Goal: Task Accomplishment & Management: Complete application form

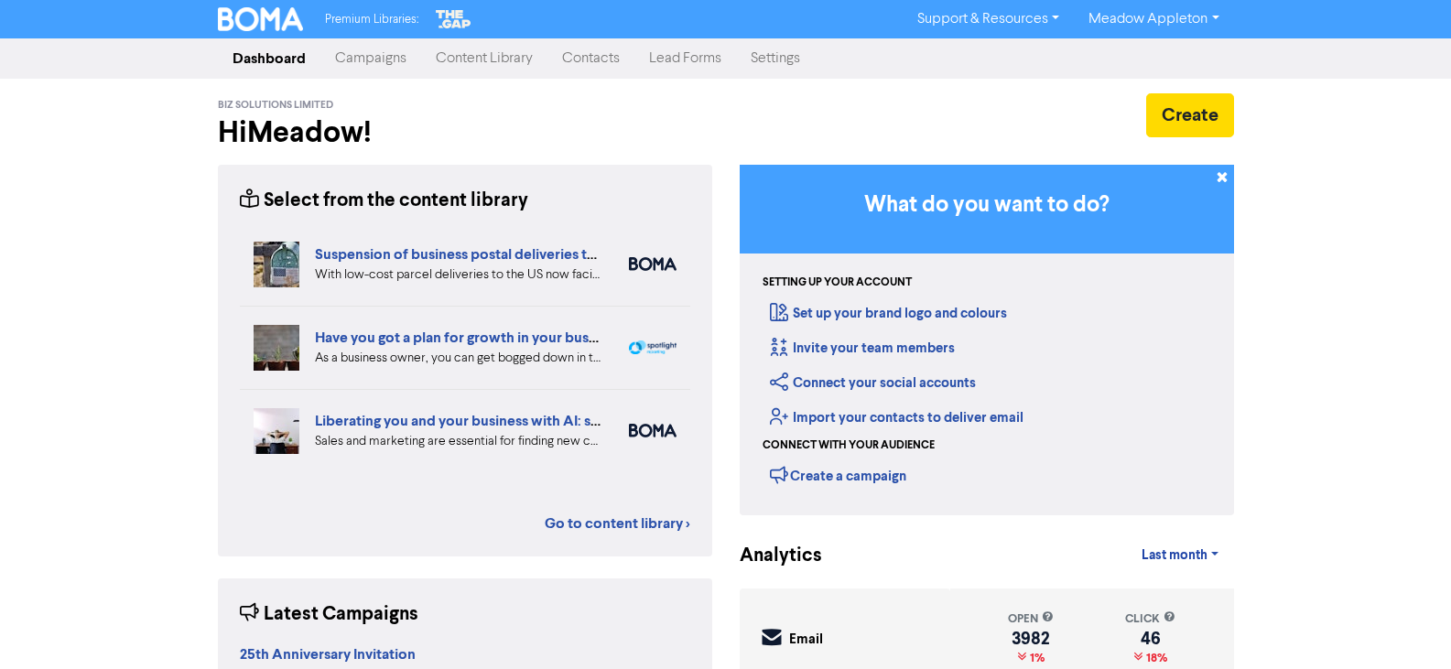
click at [579, 58] on link "Contacts" at bounding box center [590, 58] width 87 height 37
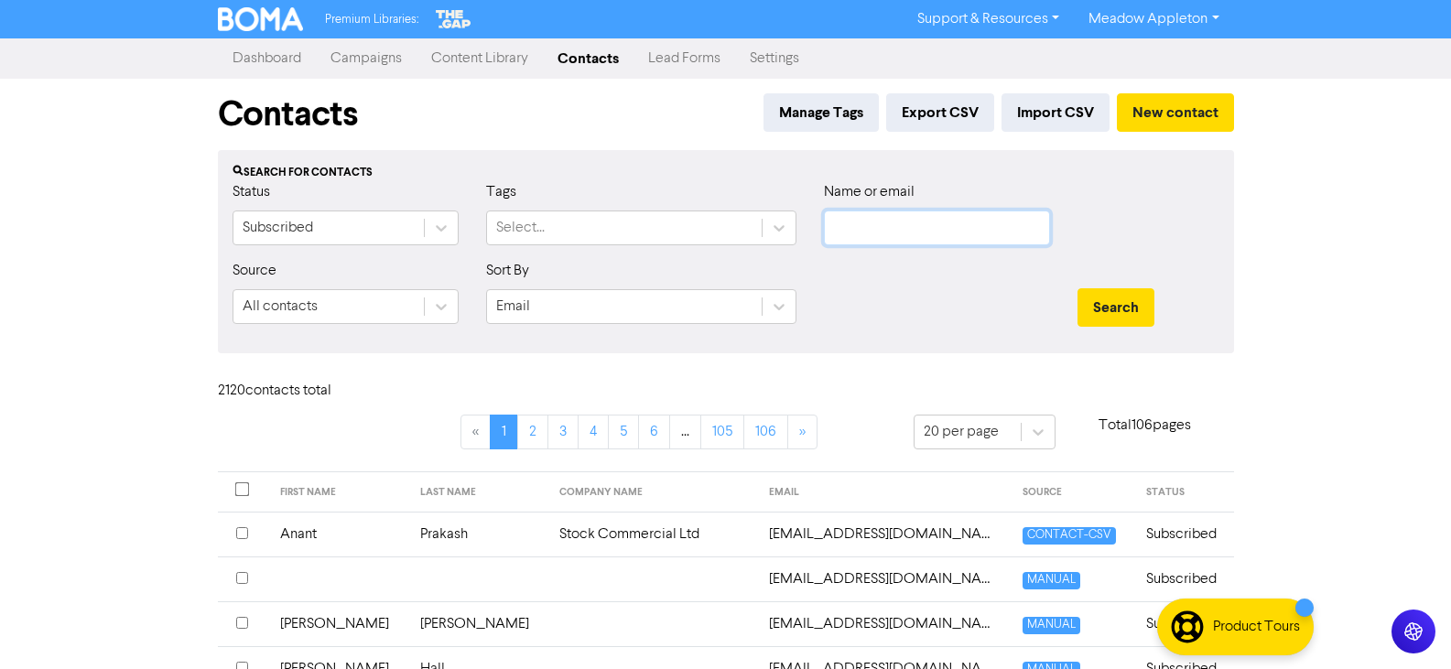
drag, startPoint x: 977, startPoint y: 224, endPoint x: 1020, endPoint y: 233, distance: 43.8
click at [977, 224] on input "text" at bounding box center [937, 228] width 226 height 35
paste input "[EMAIL_ADDRESS][PERSON_NAME][DOMAIN_NAME]"
drag, startPoint x: 1044, startPoint y: 243, endPoint x: 1128, endPoint y: 294, distance: 97.3
click at [1127, 294] on button "Search" at bounding box center [1115, 307] width 77 height 38
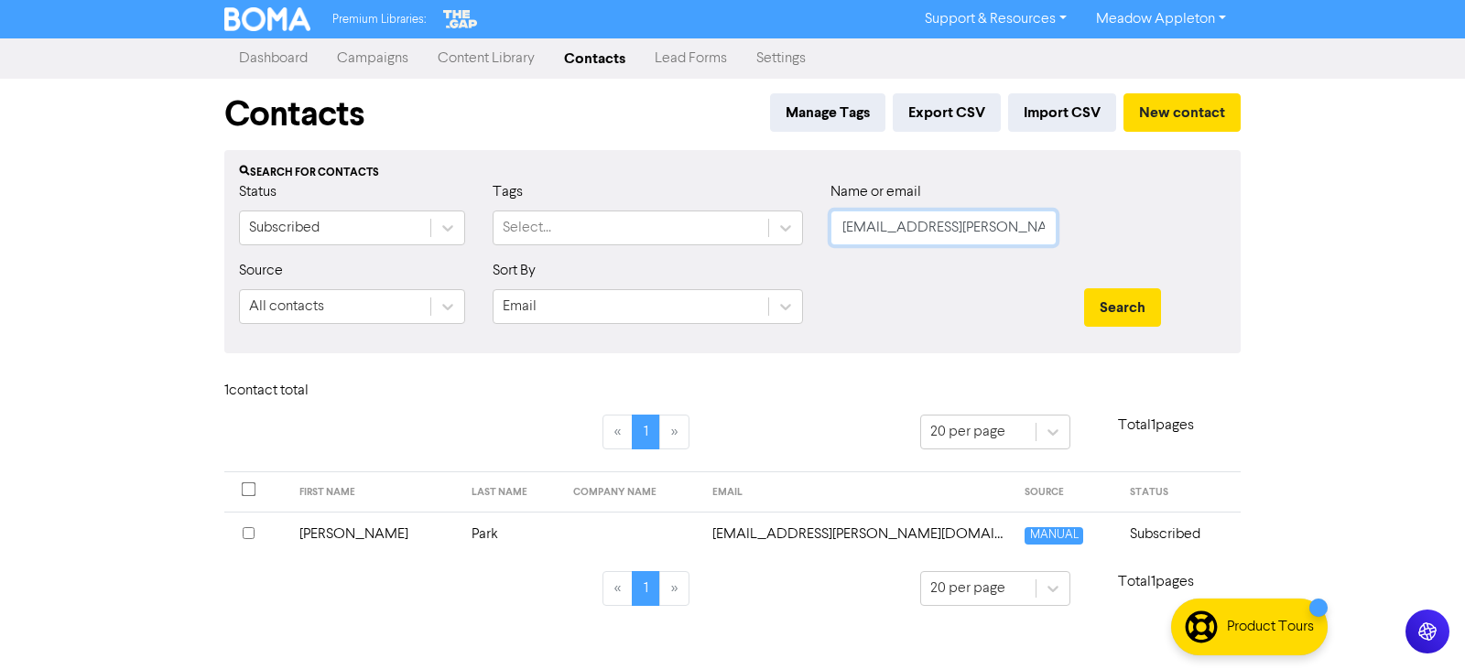
drag, startPoint x: 1014, startPoint y: 233, endPoint x: 579, endPoint y: 254, distance: 436.2
click at [554, 252] on div "Status Subscribed Tags Select... Name or email [EMAIL_ADDRESS][PERSON_NAME][DOM…" at bounding box center [732, 220] width 1014 height 79
paste input "[PERSON_NAME][EMAIL_ADDRESS][DOMAIN_NAME]"
click at [1004, 292] on div at bounding box center [944, 299] width 254 height 79
click at [1108, 300] on button "Search" at bounding box center [1122, 307] width 77 height 38
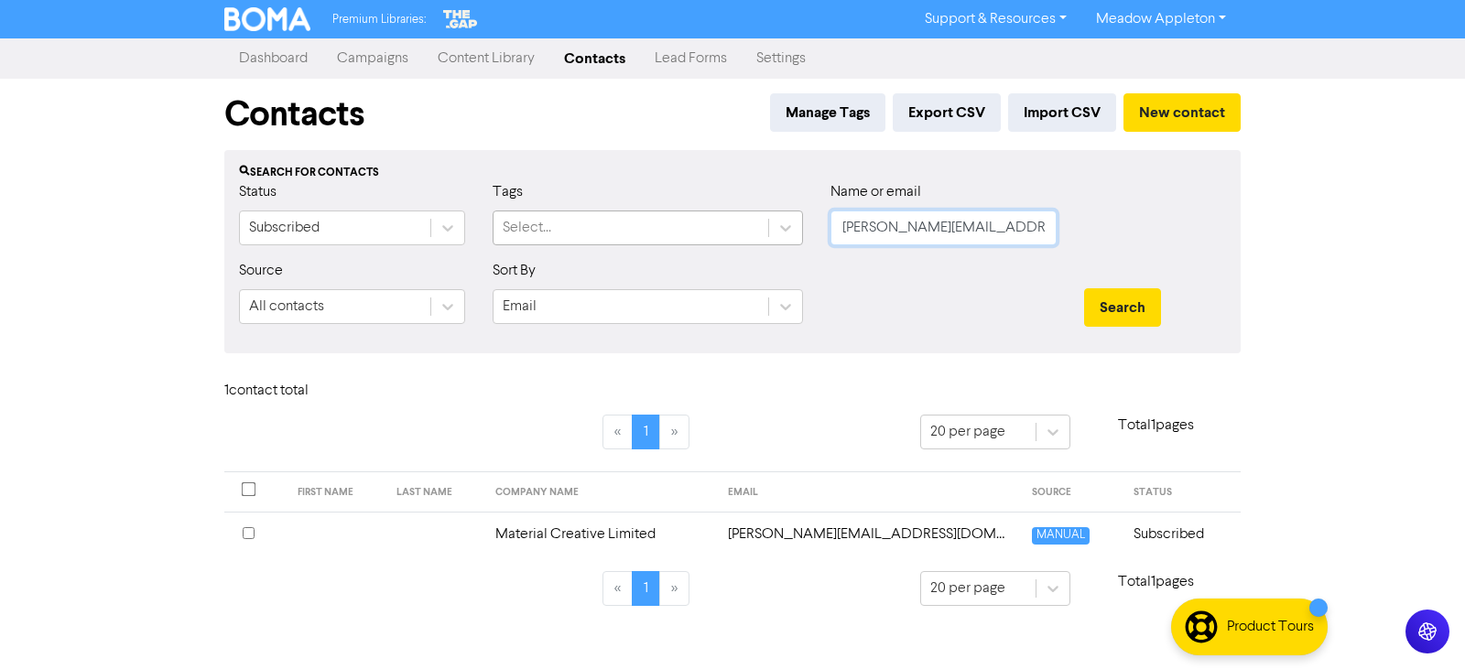
drag, startPoint x: 1037, startPoint y: 218, endPoint x: 633, endPoint y: 231, distance: 404.8
click at [633, 231] on div "Status Subscribed Tags Select... Name or email [PERSON_NAME][EMAIL_ADDRESS][DOM…" at bounding box center [732, 220] width 1014 height 79
paste input "[PERSON_NAME]"
click at [1109, 309] on button "Search" at bounding box center [1122, 307] width 77 height 38
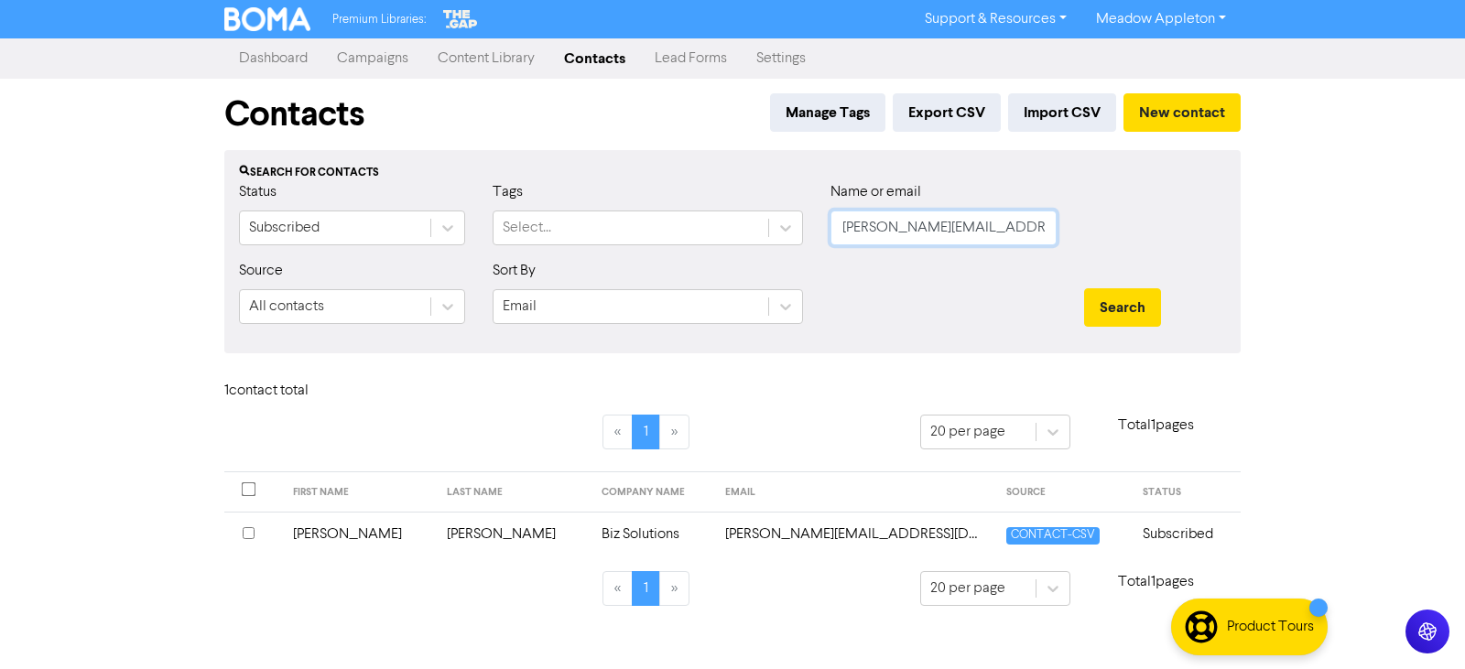
drag, startPoint x: 1049, startPoint y: 219, endPoint x: 571, endPoint y: 250, distance: 478.8
click at [571, 250] on div "Status Subscribed Tags Select... Name or email [PERSON_NAME][EMAIL_ADDRESS][DOM…" at bounding box center [732, 220] width 1014 height 79
paste input "[EMAIL_ADDRESS][DOMAIN_NAME]"
click at [1091, 322] on button "Search" at bounding box center [1122, 307] width 77 height 38
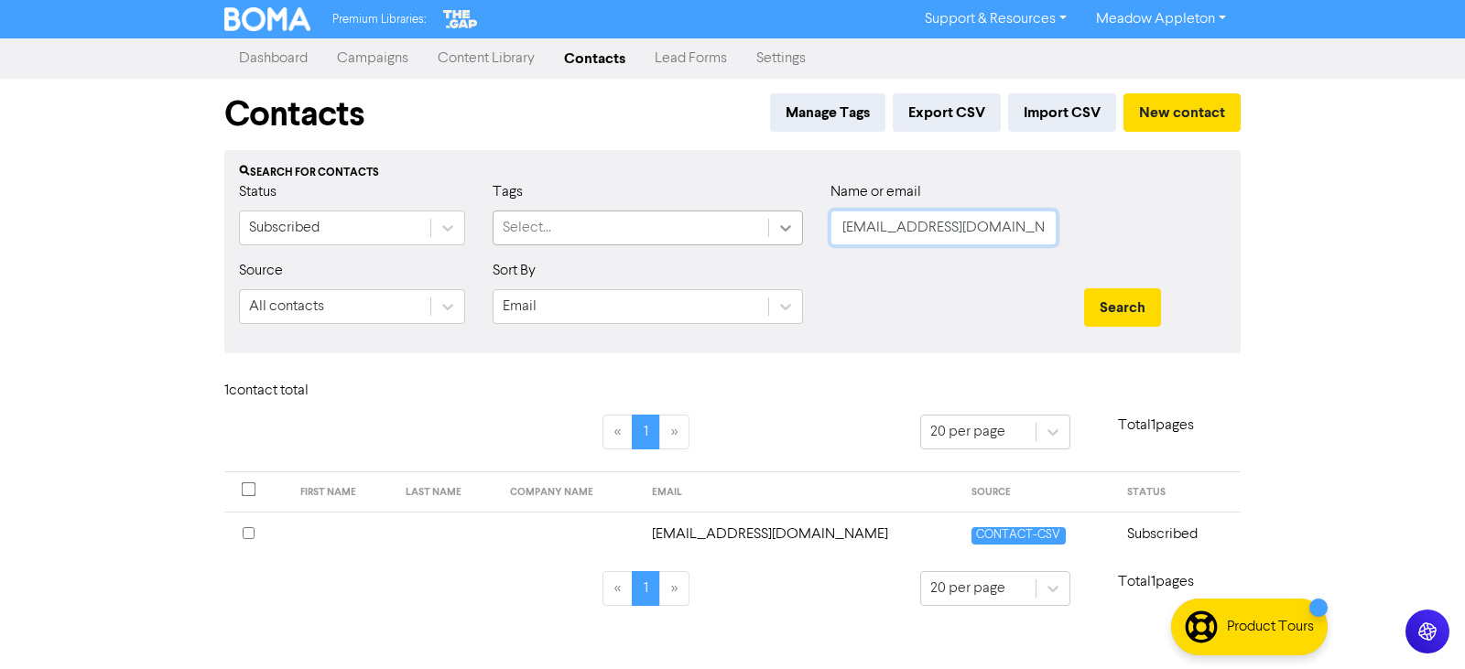
drag, startPoint x: 1049, startPoint y: 219, endPoint x: 786, endPoint y: 239, distance: 263.5
click at [786, 239] on div "Status Subscribed Tags Select... Name or email [EMAIL_ADDRESS][DOMAIN_NAME]" at bounding box center [732, 220] width 1014 height 79
paste input "[EMAIL_ADDRESS]"
type input "[EMAIL_ADDRESS][DOMAIN_NAME]"
click at [1148, 312] on button "Search" at bounding box center [1122, 307] width 77 height 38
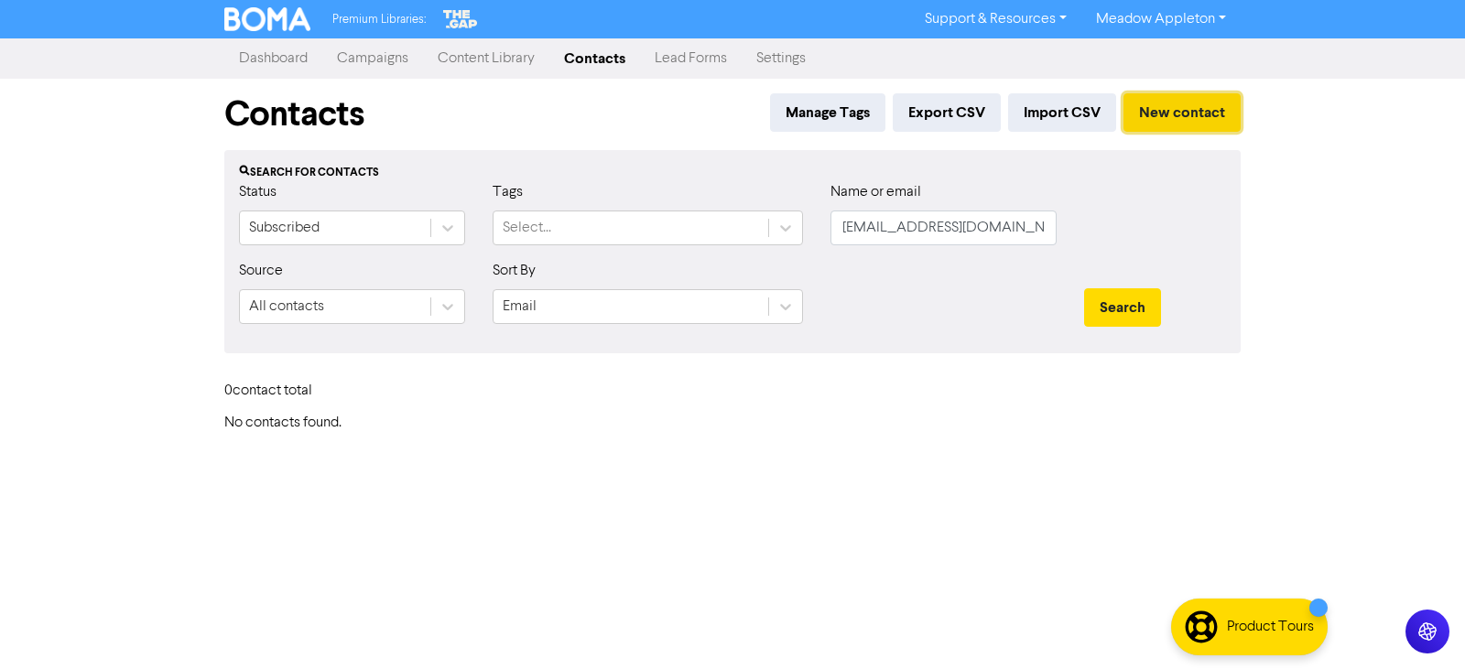
click at [1217, 101] on button "New contact" at bounding box center [1181, 112] width 117 height 38
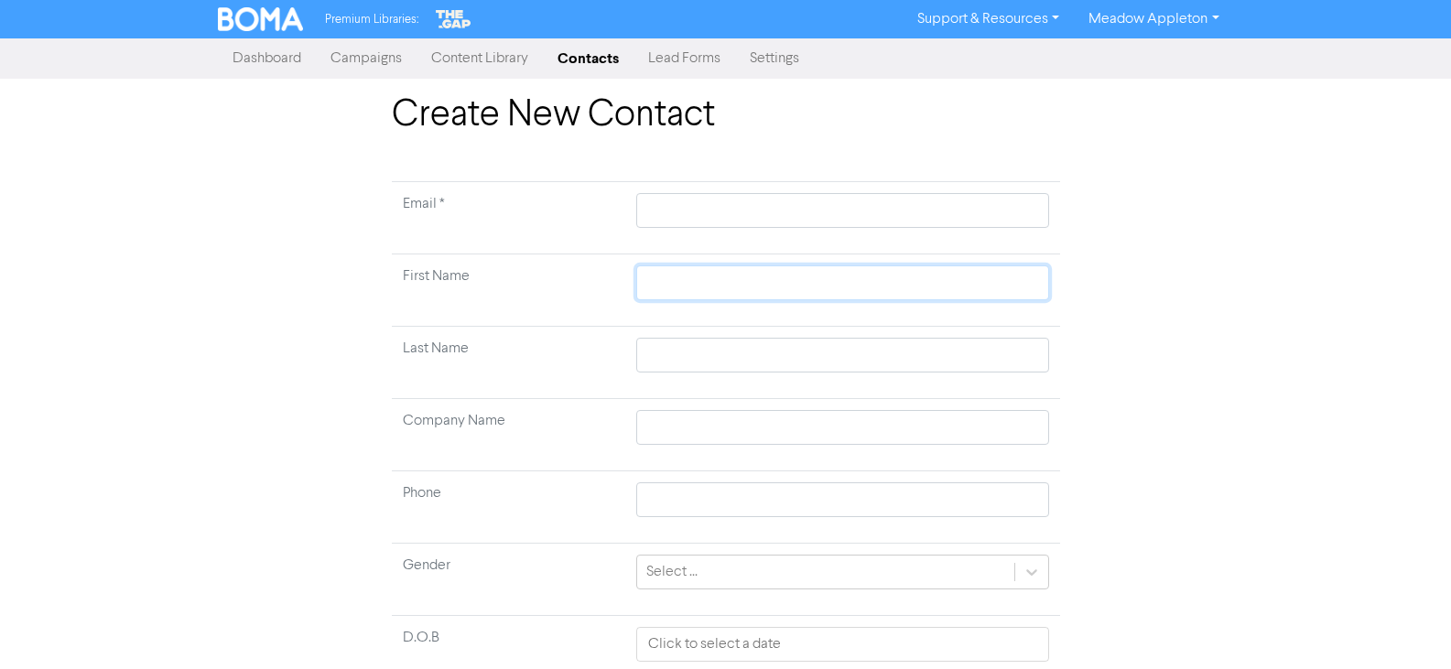
click at [677, 272] on input "text" at bounding box center [842, 282] width 412 height 35
paste input "[PERSON_NAME]"
type input "[PERSON_NAME]"
click at [726, 280] on input "[PERSON_NAME]" at bounding box center [842, 282] width 412 height 35
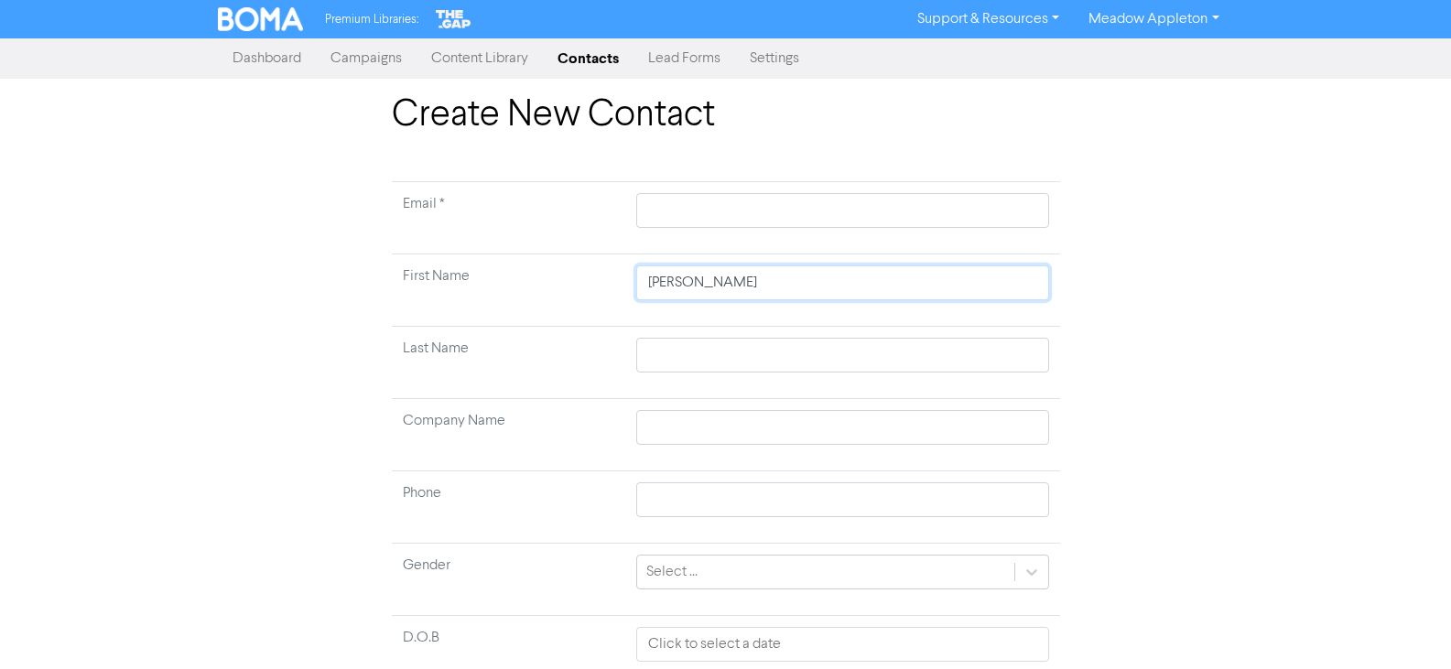
type input "[PERSON_NAME]"
click at [684, 347] on input "text" at bounding box center [842, 355] width 412 height 35
paste input "Loninia"
type input "Loninia"
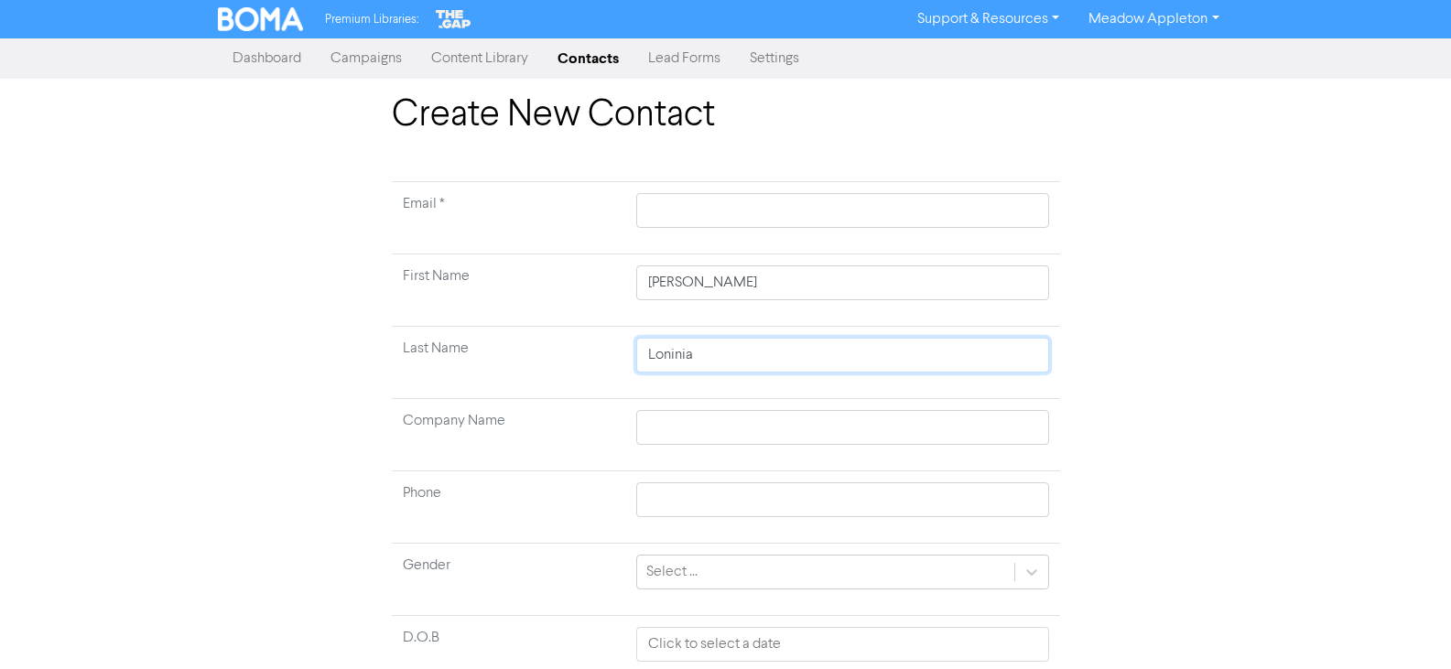
type input "Loninia"
drag, startPoint x: 705, startPoint y: 222, endPoint x: 718, endPoint y: 226, distance: 13.6
click at [705, 222] on input "text" at bounding box center [842, 210] width 412 height 35
paste input "[EMAIL_ADDRESS][DOMAIN_NAME]"
type input "[EMAIL_ADDRESS][DOMAIN_NAME]"
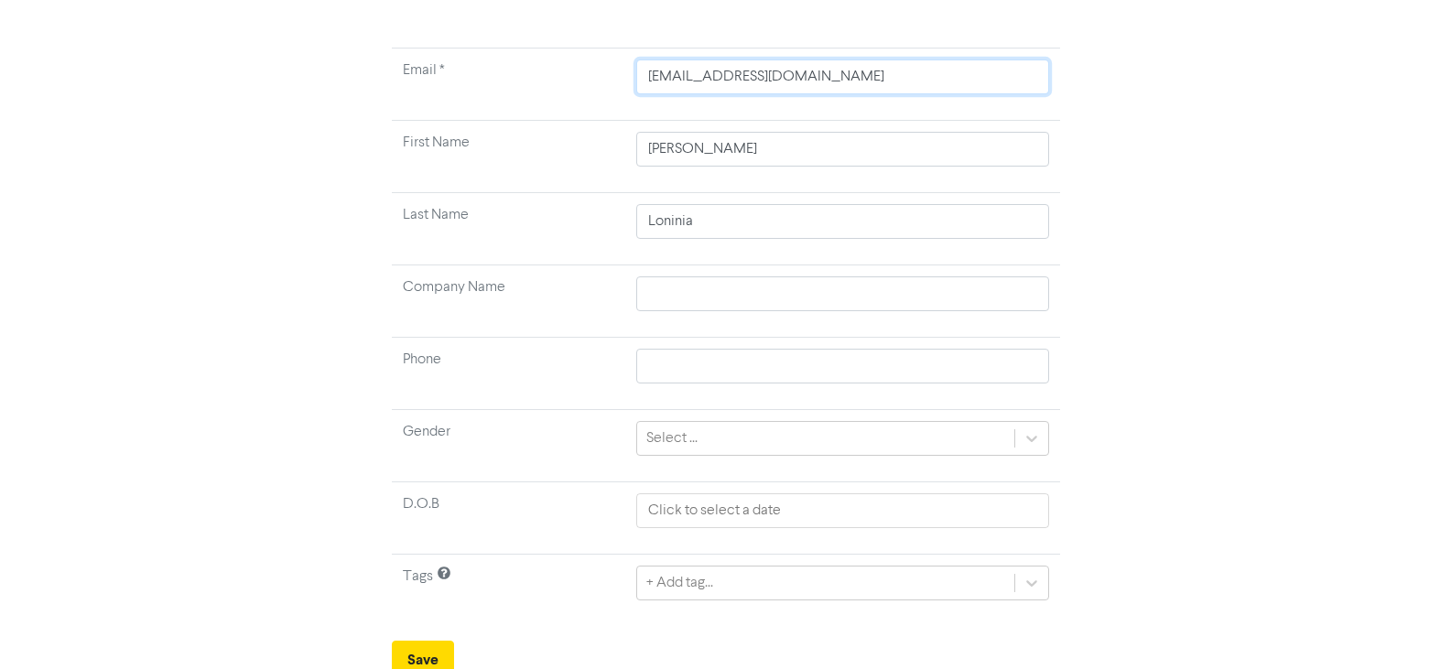
scroll to position [144, 0]
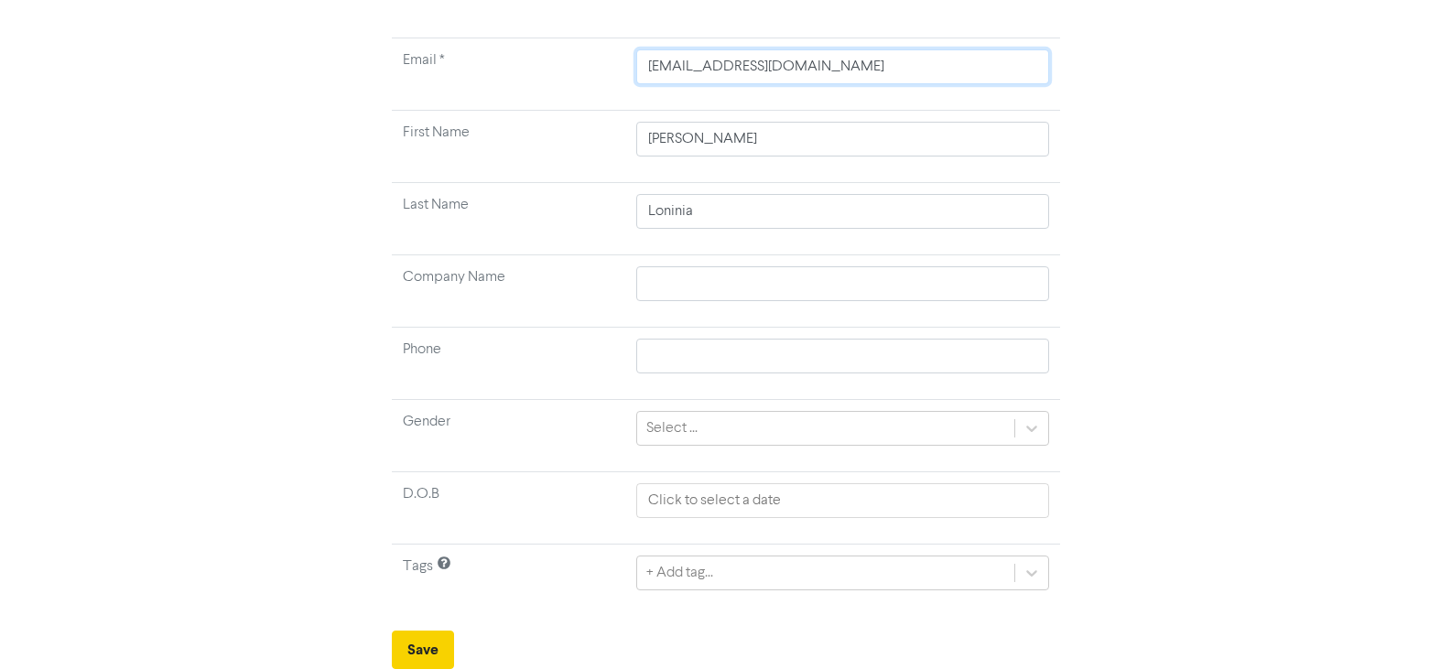
type input "[EMAIL_ADDRESS][DOMAIN_NAME]"
click at [433, 634] on button "Save" at bounding box center [423, 650] width 62 height 38
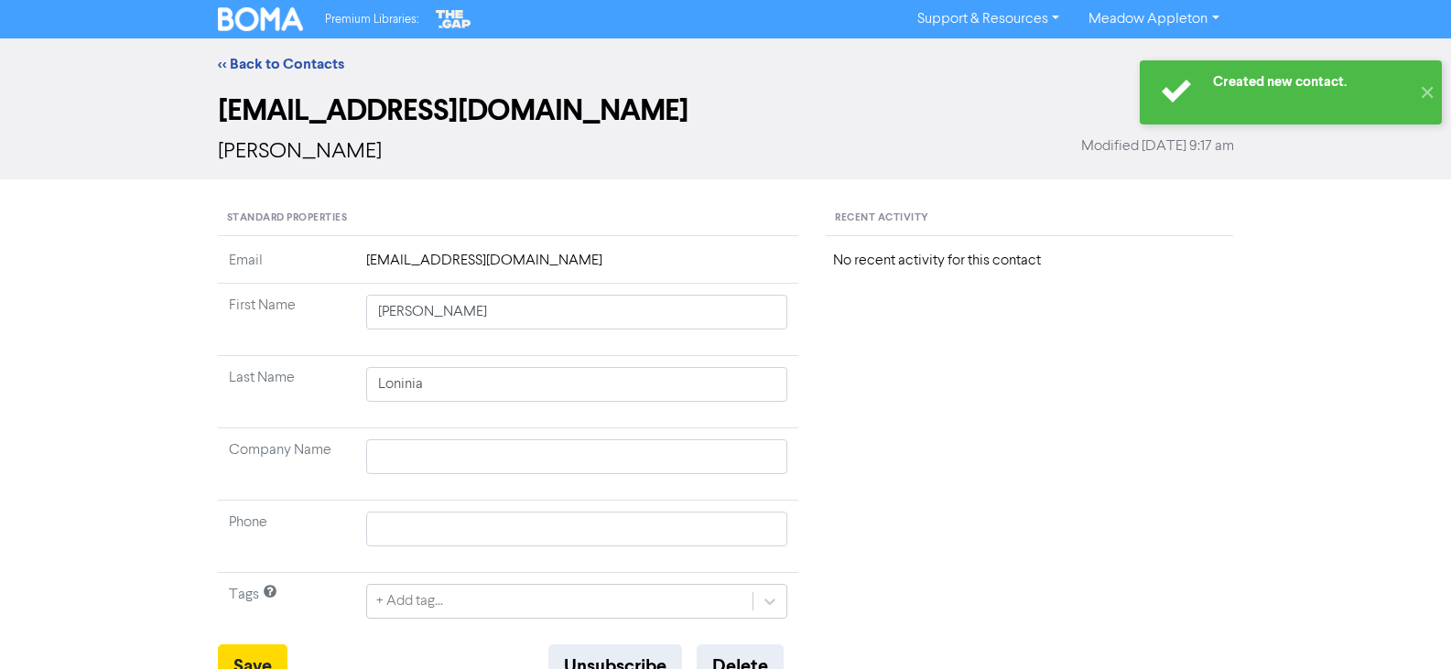
click at [281, 54] on div "<< Back to Contacts" at bounding box center [726, 64] width 1044 height 22
click at [278, 61] on link "<< Back to Contacts" at bounding box center [281, 64] width 126 height 18
